Goal: Task Accomplishment & Management: Manage account settings

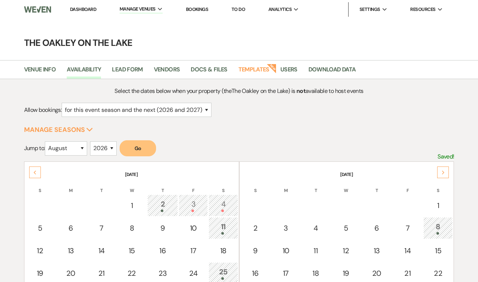
select select "2"
select select "8"
select select "2026"
click at [81, 9] on link "Dashboard" at bounding box center [83, 9] width 26 height 6
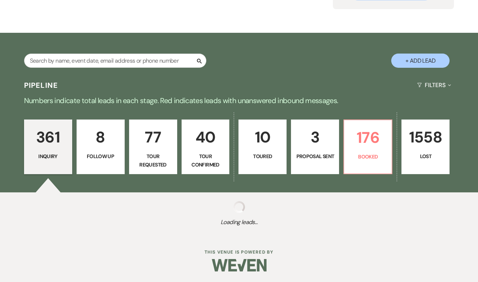
scroll to position [90, 0]
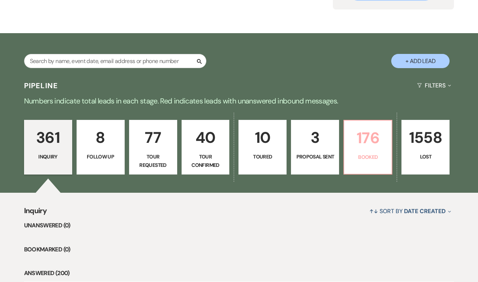
click at [376, 134] on p "176" at bounding box center [368, 138] width 39 height 24
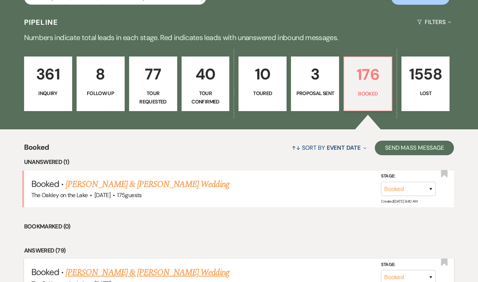
scroll to position [171, 0]
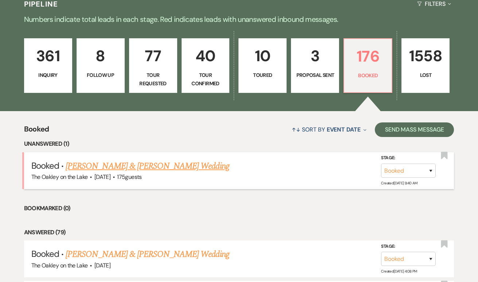
click at [115, 167] on link "[PERSON_NAME] & [PERSON_NAME] Wedding" at bounding box center [147, 166] width 163 height 13
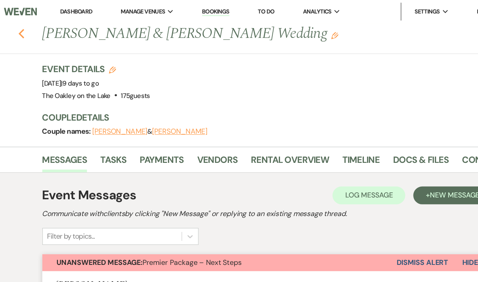
click at [36, 24] on icon "Previous" at bounding box center [38, 27] width 5 height 9
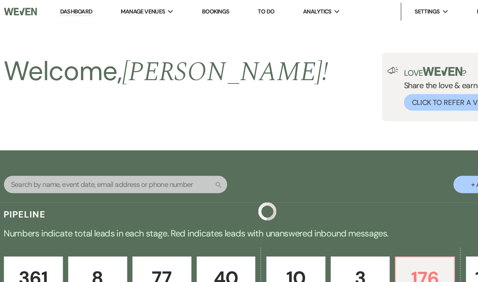
scroll to position [171, 0]
